Goal: Task Accomplishment & Management: Manage account settings

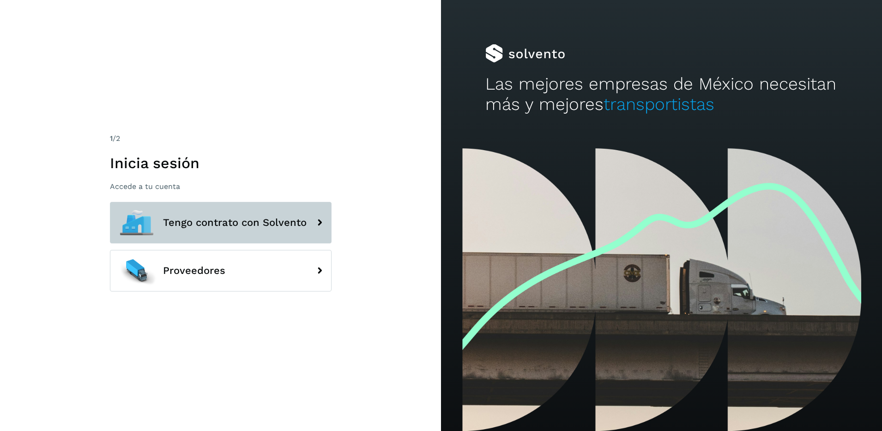
click at [187, 225] on span "Tengo contrato con Solvento" at bounding box center [235, 222] width 144 height 11
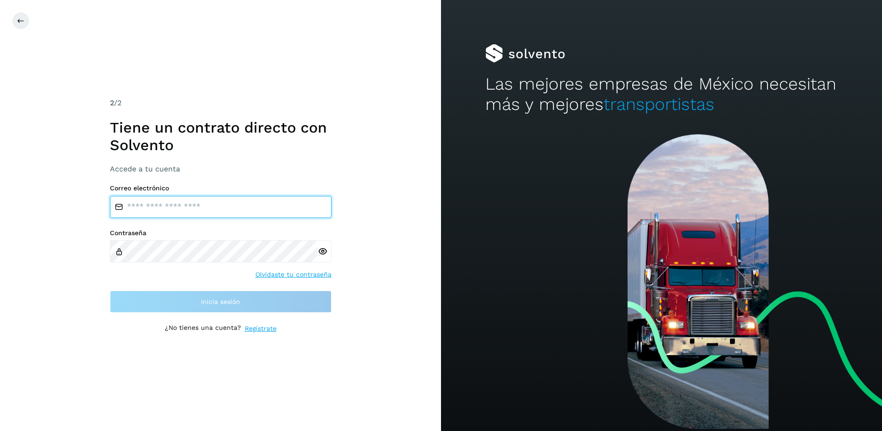
type input "**********"
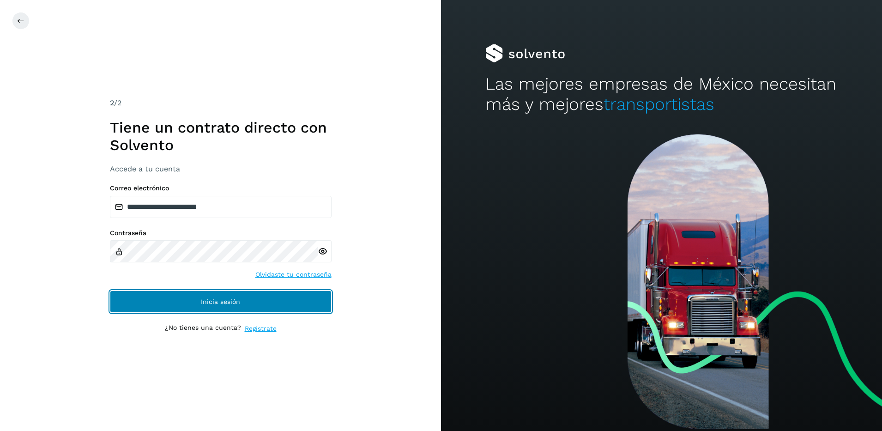
click at [216, 306] on button "Inicia sesión" at bounding box center [221, 302] width 222 height 22
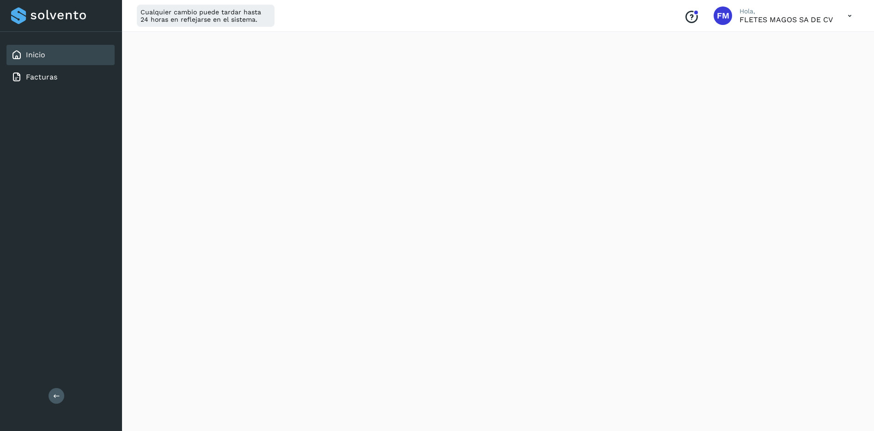
scroll to position [5, 0]
